Goal: Information Seeking & Learning: Learn about a topic

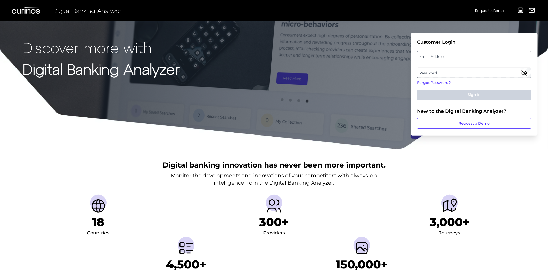
click at [498, 55] on label "Email Address" at bounding box center [474, 56] width 114 height 9
click at [498, 55] on input "email" at bounding box center [474, 56] width 114 height 10
type input "[PERSON_NAME][EMAIL_ADDRESS][PERSON_NAME][PERSON_NAME][DOMAIN_NAME]"
click at [486, 70] on label "Password" at bounding box center [474, 72] width 114 height 9
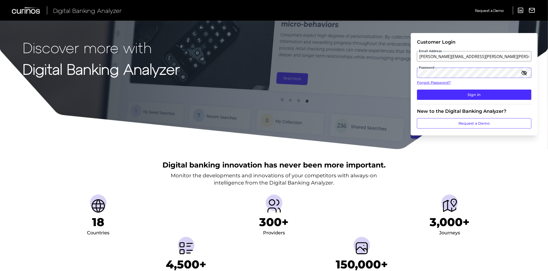
click at [417, 89] on button "Sign In" at bounding box center [474, 94] width 114 height 10
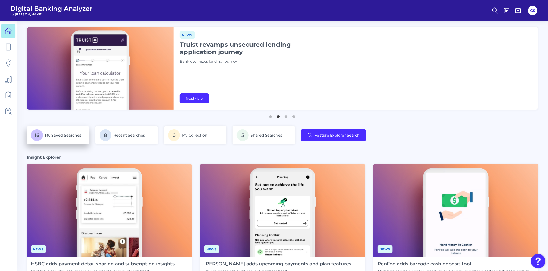
click at [80, 138] on p "16 My Saved Searches" at bounding box center [58, 135] width 54 height 12
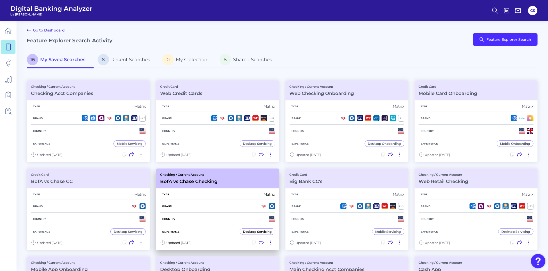
click at [182, 217] on div "Country" at bounding box center [217, 218] width 115 height 13
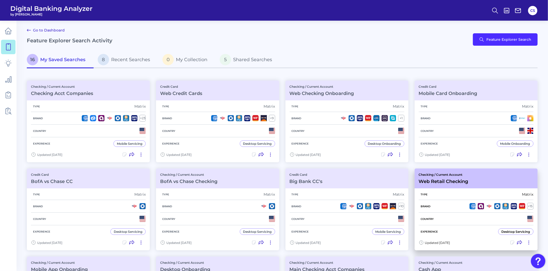
click at [447, 204] on div "Brand + 15" at bounding box center [476, 206] width 115 height 13
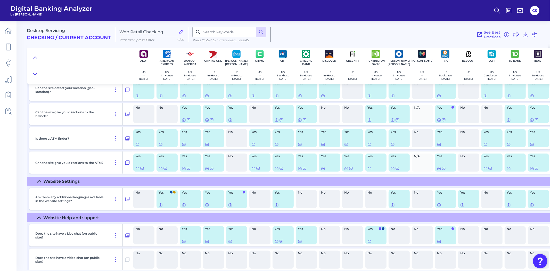
scroll to position [258, 0]
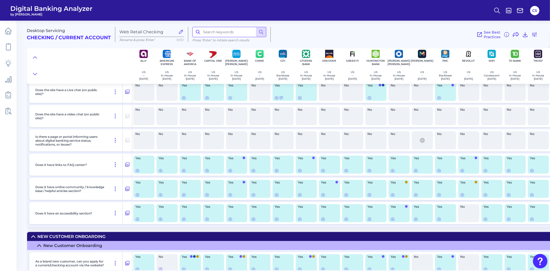
click at [207, 35] on input at bounding box center [229, 32] width 74 height 10
type input "auto"
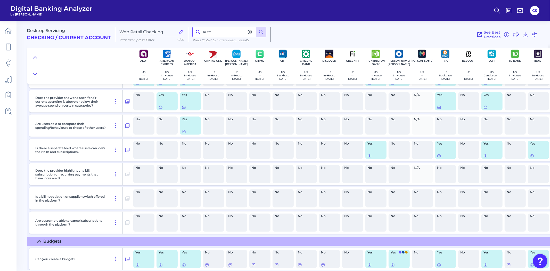
scroll to position [5725, 0]
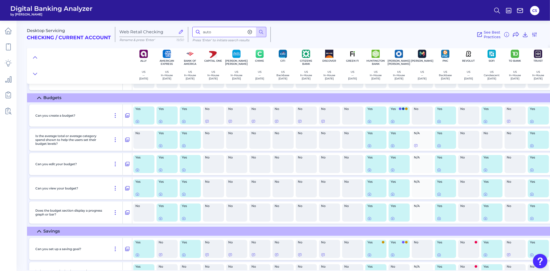
drag, startPoint x: 215, startPoint y: 31, endPoint x: 173, endPoint y: 27, distance: 42.2
click at [175, 27] on div "Desktop Servicing Checking / Current Account Web Retail Checking Rename & press…" at bounding box center [287, 32] width 521 height 32
click at [26, 155] on main "Desktop Servicing Checking / Current Account Web Retail Checking Rename & press…" at bounding box center [275, 135] width 550 height 271
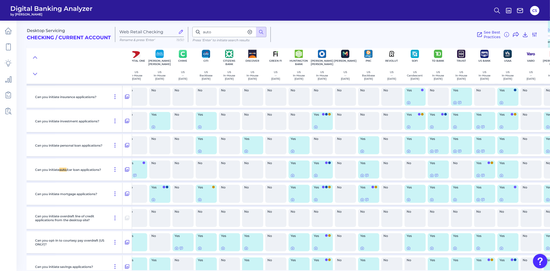
scroll to position [7019, 92]
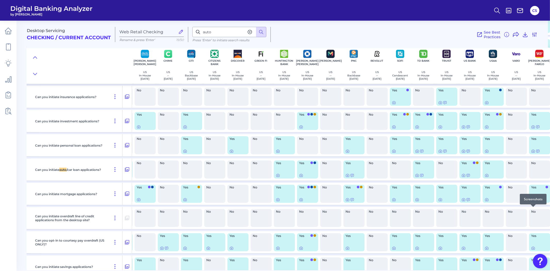
click at [534, 201] on icon at bounding box center [533, 199] width 3 height 3
click at [536, 203] on div "Yes" at bounding box center [539, 194] width 21 height 18
click at [535, 202] on div at bounding box center [539, 199] width 17 height 4
click at [534, 202] on icon at bounding box center [533, 199] width 4 height 4
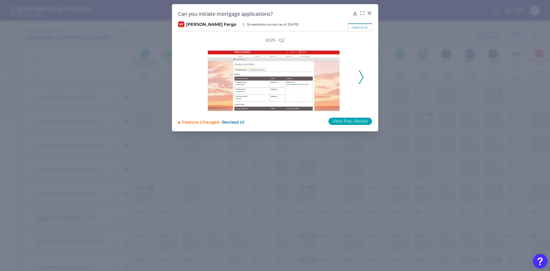
click at [357, 118] on button "View Prev Period" at bounding box center [350, 121] width 44 height 7
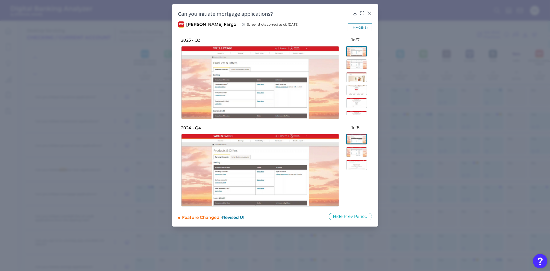
click at [355, 68] on img at bounding box center [356, 64] width 21 height 10
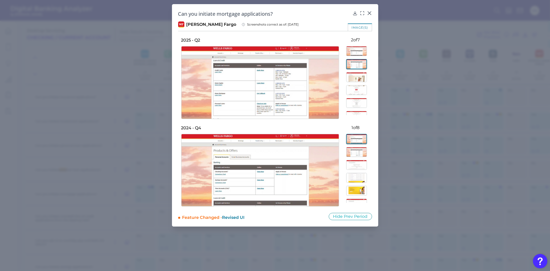
click at [355, 75] on img at bounding box center [356, 77] width 21 height 10
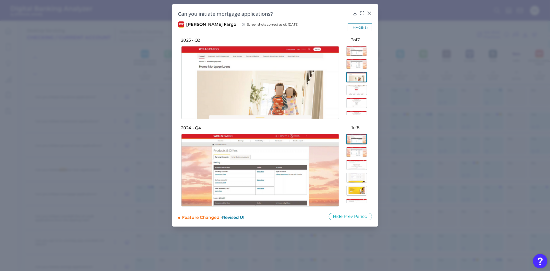
click at [357, 91] on img at bounding box center [356, 90] width 21 height 10
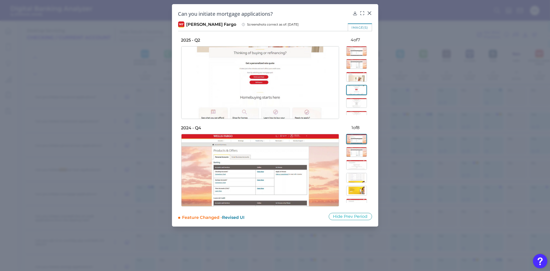
click at [357, 55] on img at bounding box center [356, 51] width 21 height 10
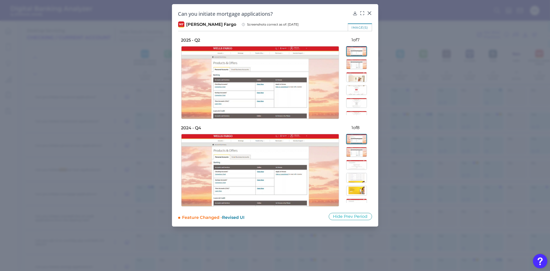
click at [356, 62] on img at bounding box center [356, 64] width 21 height 10
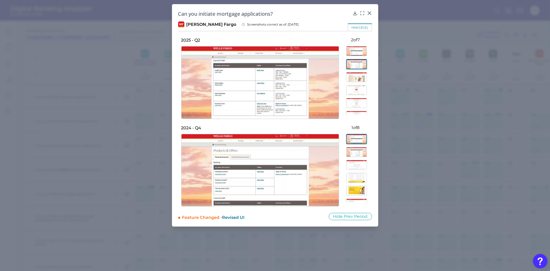
click at [355, 87] on img at bounding box center [356, 90] width 21 height 10
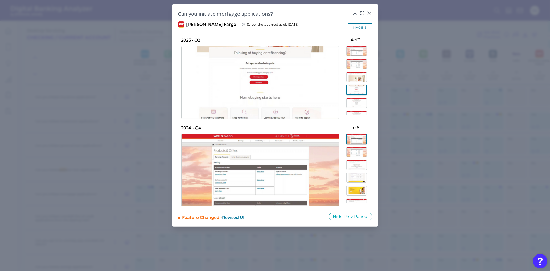
click at [357, 102] on img at bounding box center [356, 103] width 21 height 10
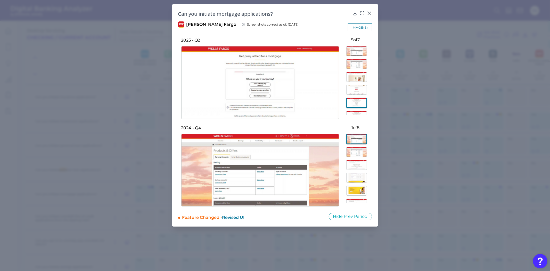
click at [357, 89] on img at bounding box center [356, 90] width 21 height 10
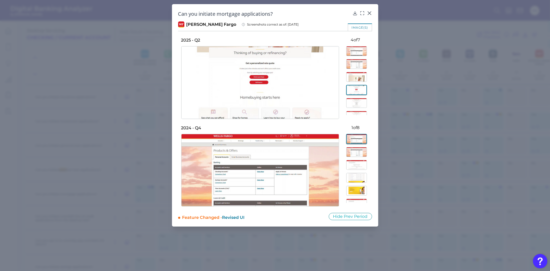
click at [360, 111] on img at bounding box center [356, 116] width 21 height 10
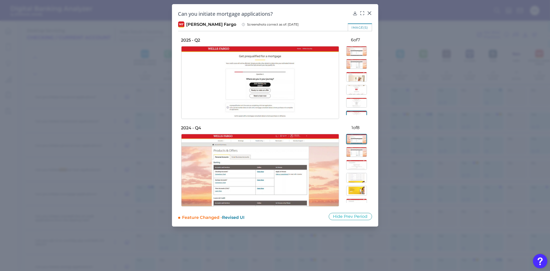
click at [360, 101] on img at bounding box center [356, 103] width 21 height 10
